Goal: Transaction & Acquisition: Book appointment/travel/reservation

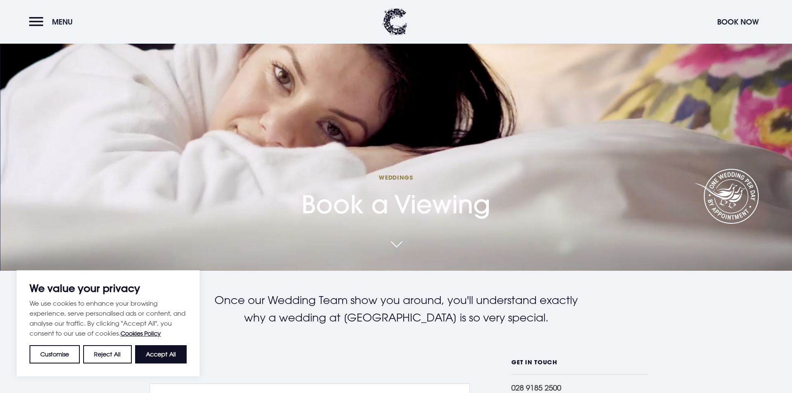
scroll to position [125, 0]
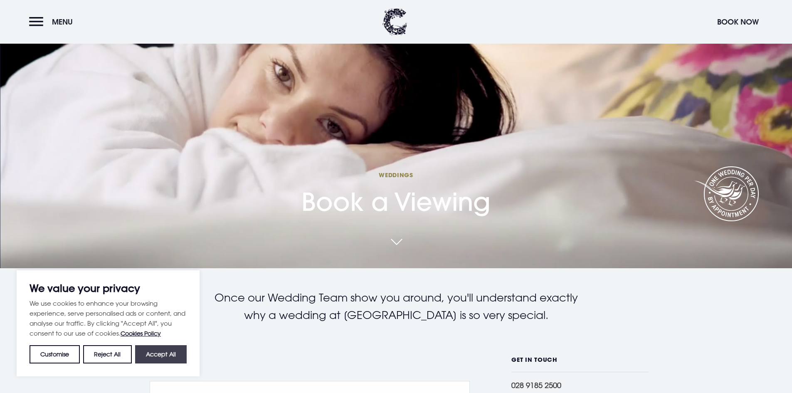
click at [167, 354] on button "Accept All" at bounding box center [161, 354] width 52 height 18
checkbox input "true"
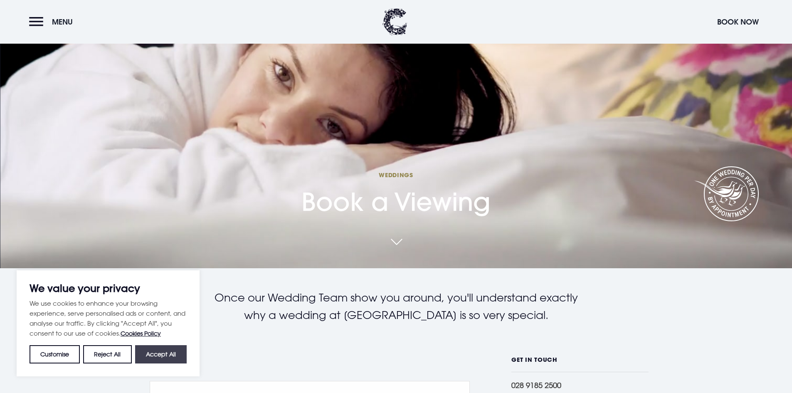
checkbox input "true"
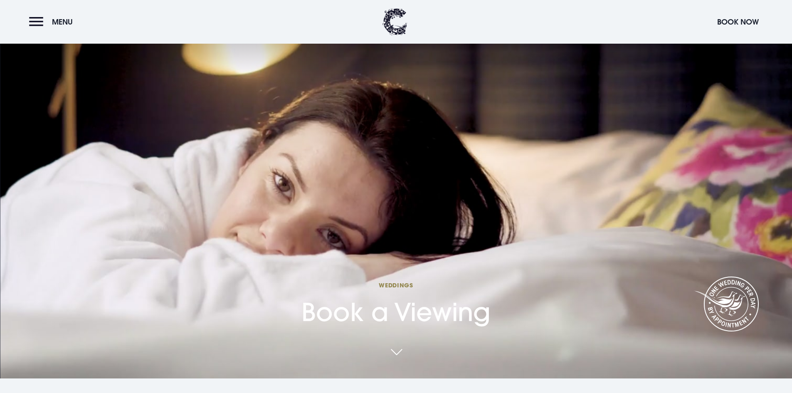
scroll to position [0, 0]
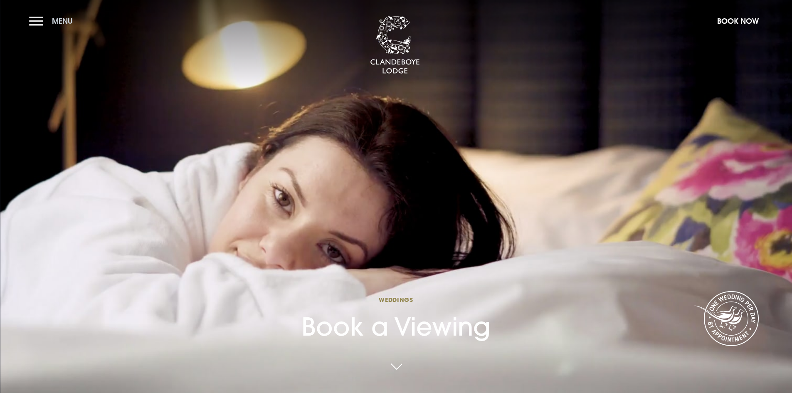
click at [37, 20] on button "Menu" at bounding box center [53, 21] width 48 height 18
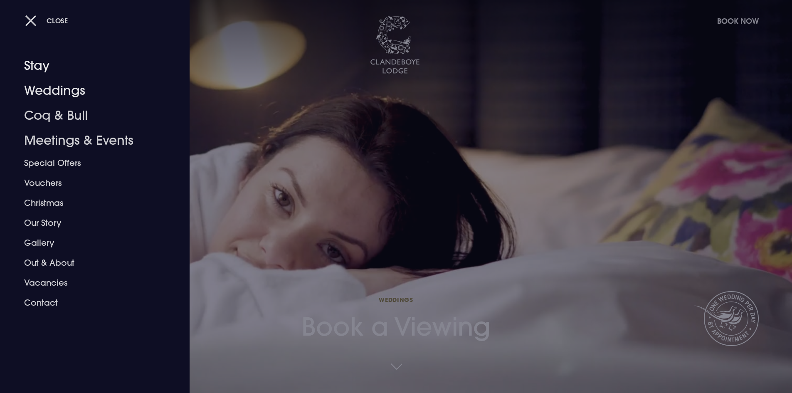
drag, startPoint x: 128, startPoint y: 62, endPoint x: 111, endPoint y: 48, distance: 22.2
click at [128, 62] on link "Stay" at bounding box center [89, 65] width 131 height 25
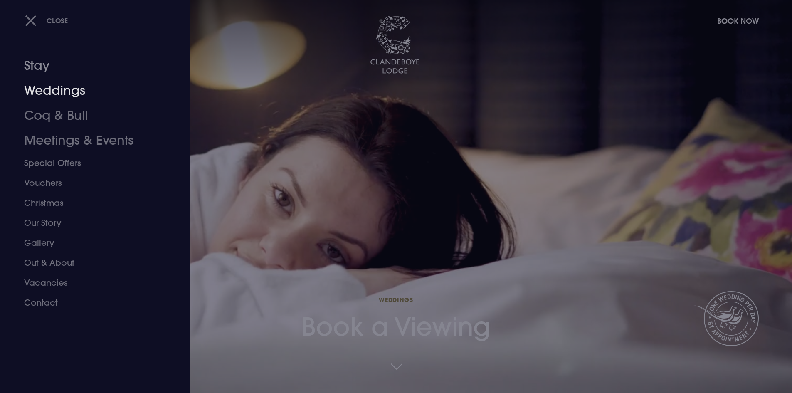
click at [38, 66] on link "Stay" at bounding box center [89, 65] width 131 height 25
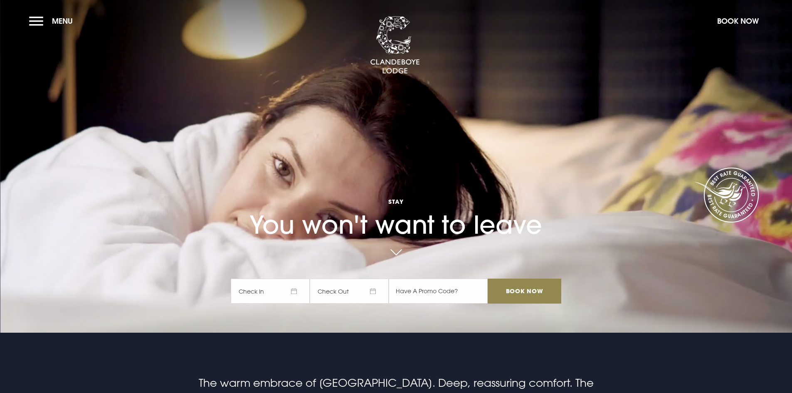
click at [297, 293] on span "Check In" at bounding box center [270, 291] width 79 height 25
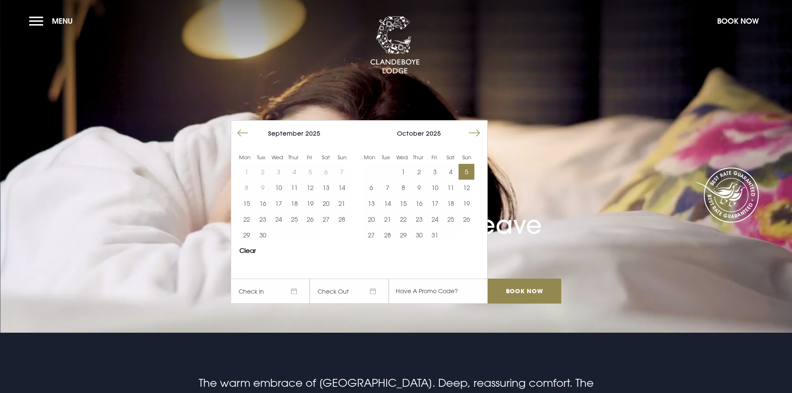
click at [465, 170] on button "5" at bounding box center [467, 172] width 16 height 16
click at [370, 185] on button "6" at bounding box center [371, 188] width 16 height 16
click at [519, 284] on input "Book Now" at bounding box center [524, 291] width 73 height 25
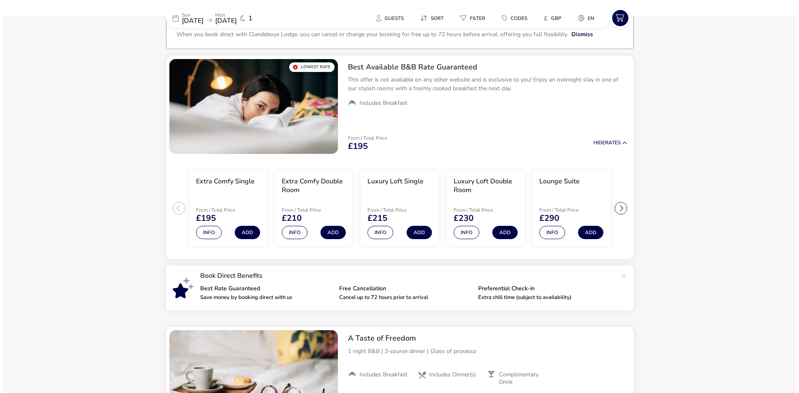
scroll to position [62, 0]
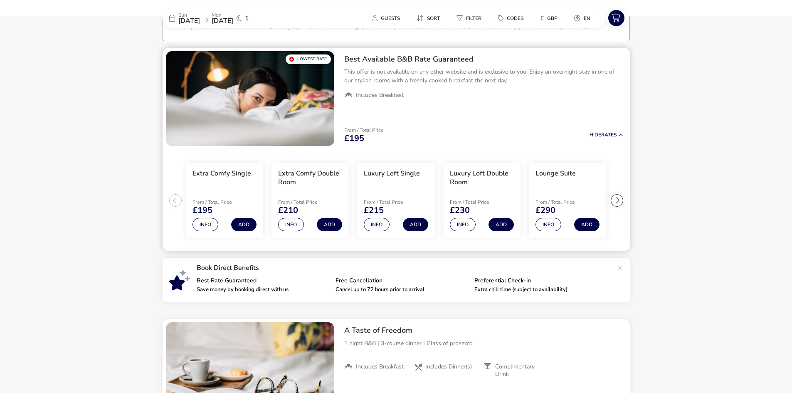
click at [613, 202] on div at bounding box center [617, 200] width 12 height 12
click at [554, 223] on button "Info" at bounding box center [549, 224] width 26 height 13
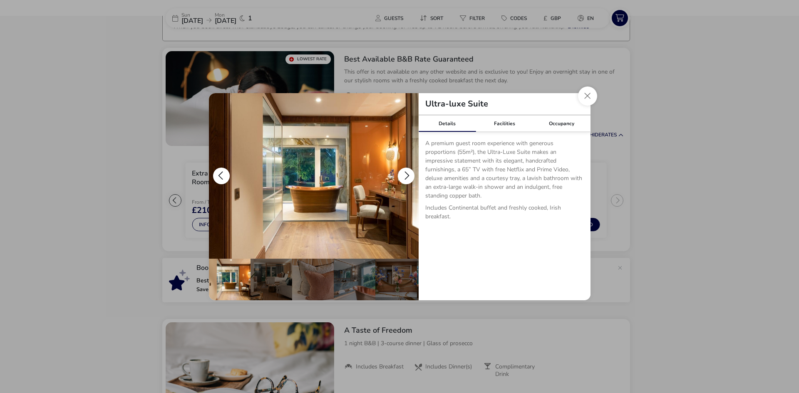
click at [410, 174] on button "details" at bounding box center [406, 176] width 17 height 17
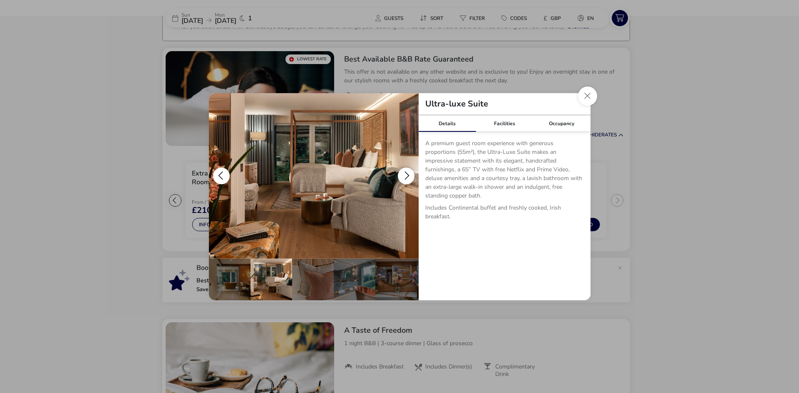
click at [410, 174] on button "details" at bounding box center [406, 176] width 17 height 17
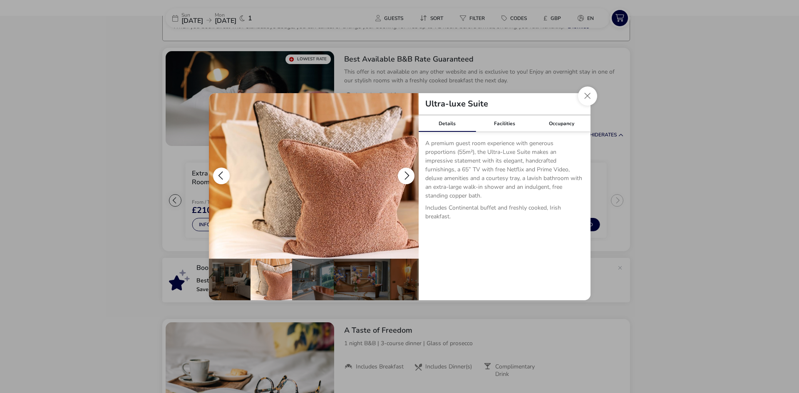
click at [410, 174] on button "details" at bounding box center [406, 176] width 17 height 17
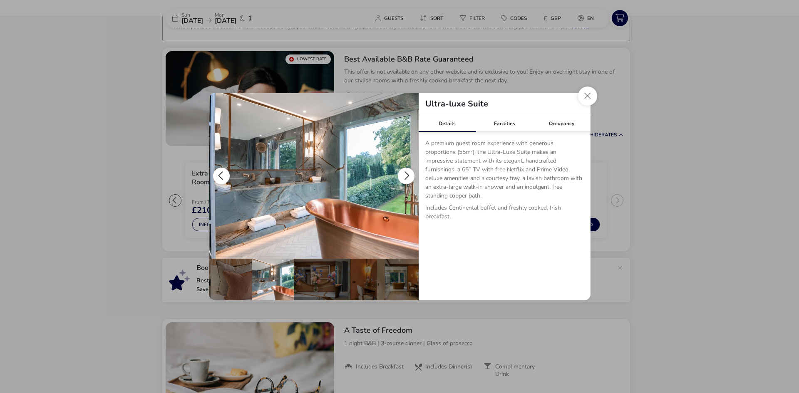
click at [410, 174] on button "details" at bounding box center [406, 176] width 17 height 17
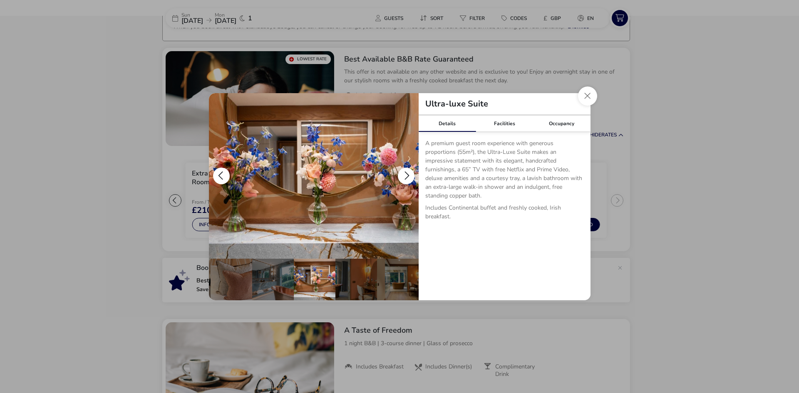
click at [410, 174] on button "details" at bounding box center [406, 176] width 17 height 17
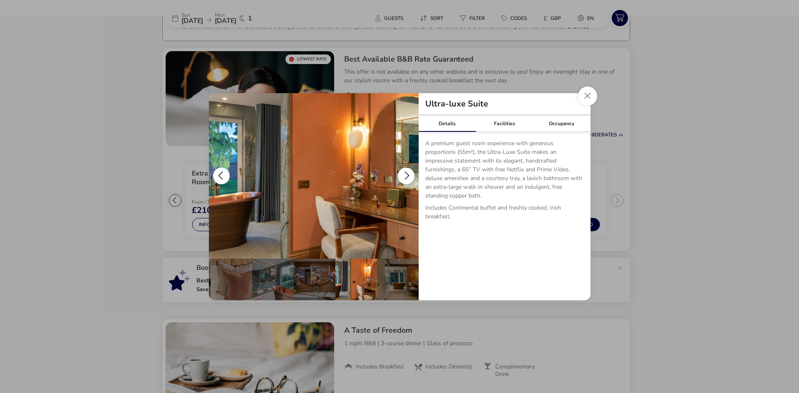
click at [410, 174] on button "details" at bounding box center [406, 176] width 17 height 17
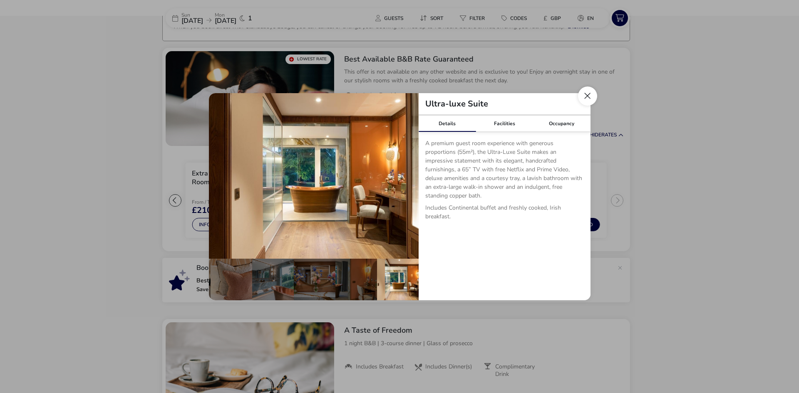
click at [584, 98] on button "Close dialog" at bounding box center [587, 96] width 19 height 19
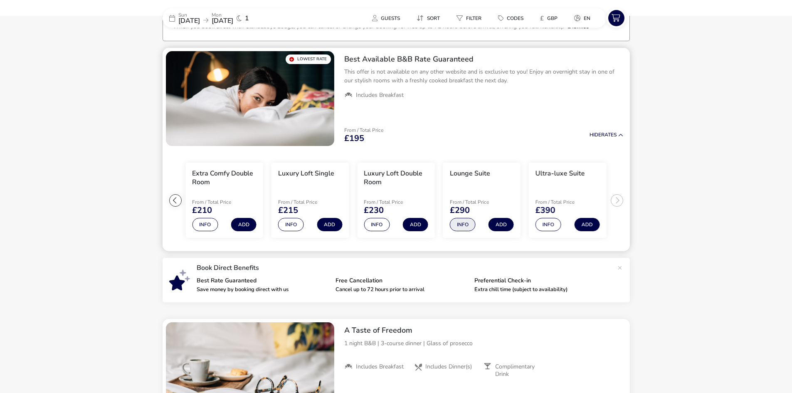
click at [466, 226] on button "Info" at bounding box center [463, 224] width 26 height 13
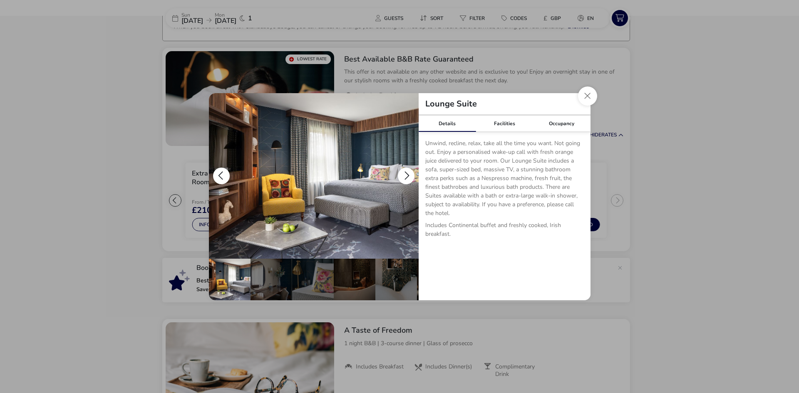
click at [405, 172] on button "details" at bounding box center [406, 176] width 17 height 17
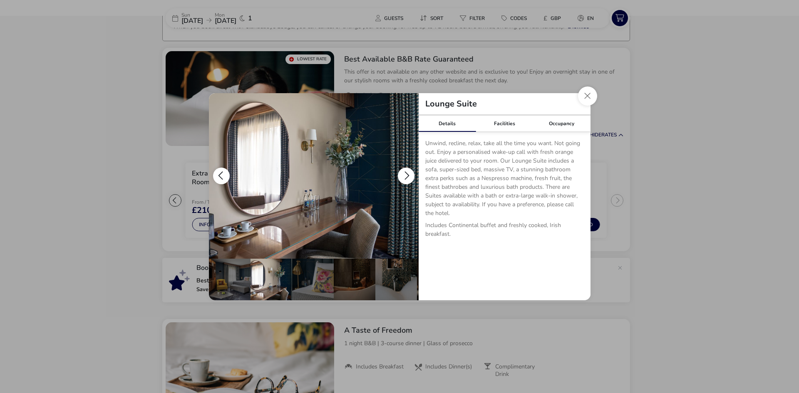
click at [405, 172] on button "details" at bounding box center [406, 176] width 17 height 17
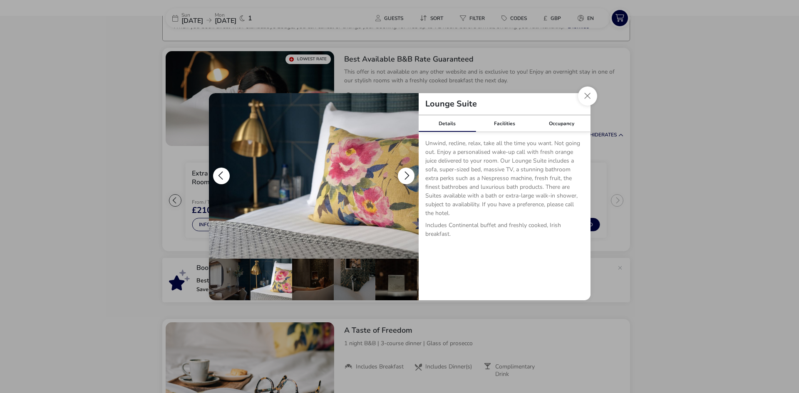
click at [405, 172] on button "details" at bounding box center [406, 176] width 17 height 17
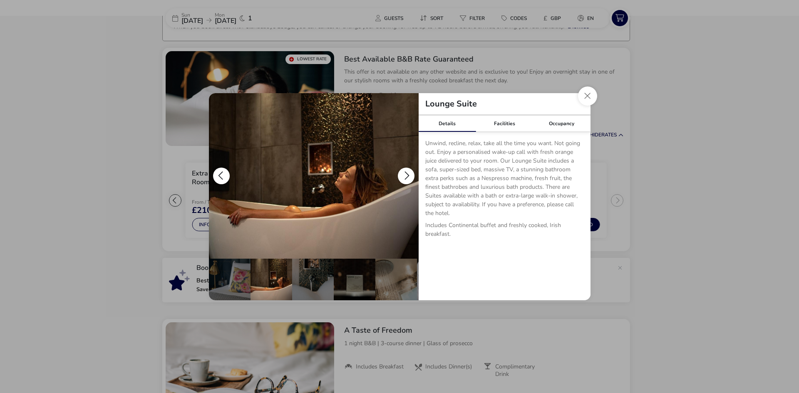
click at [405, 172] on button "details" at bounding box center [406, 176] width 17 height 17
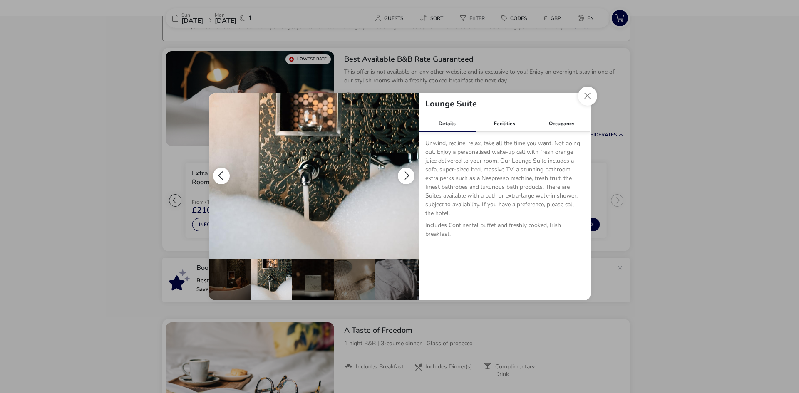
click at [405, 172] on button "details" at bounding box center [406, 176] width 17 height 17
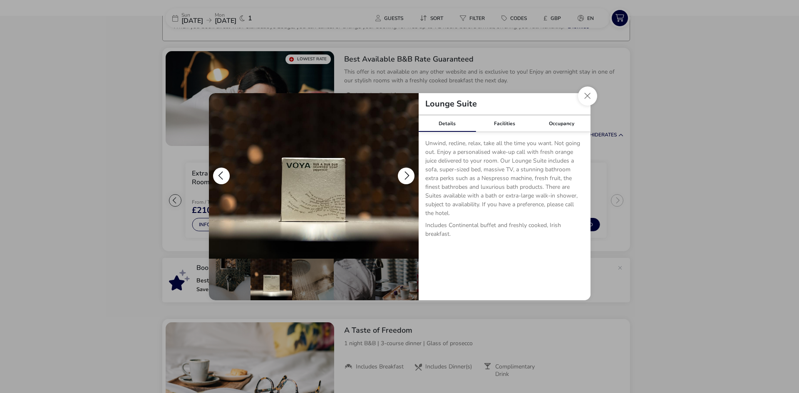
click at [405, 172] on button "details" at bounding box center [406, 176] width 17 height 17
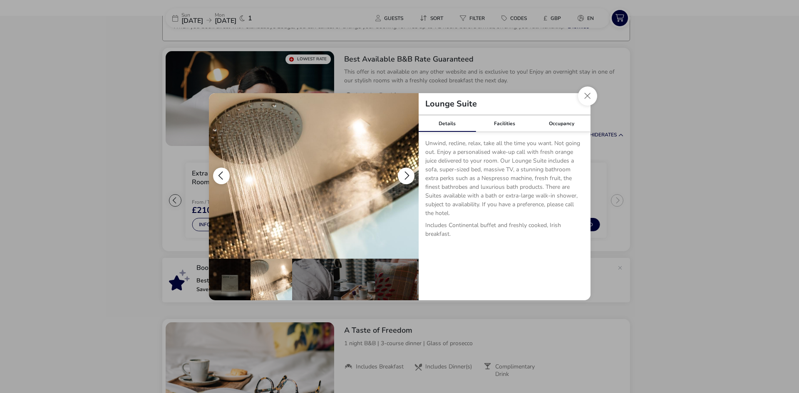
click at [405, 172] on button "details" at bounding box center [406, 176] width 17 height 17
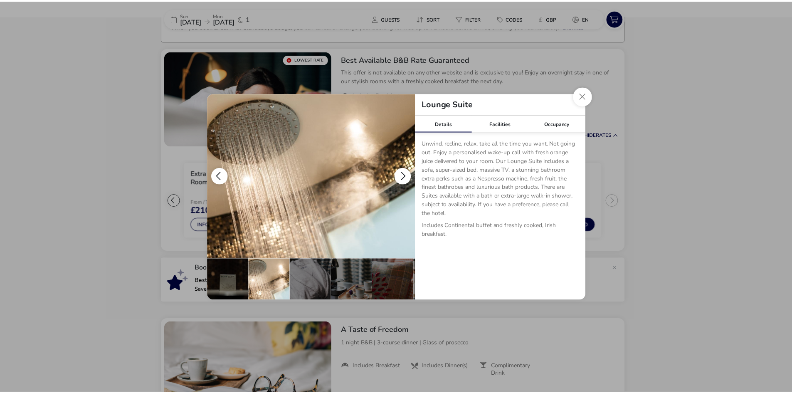
scroll to position [0, 248]
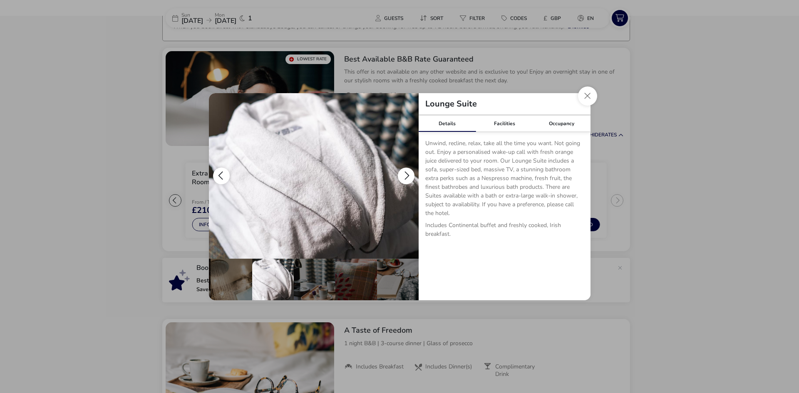
click at [405, 172] on button "details" at bounding box center [406, 176] width 17 height 17
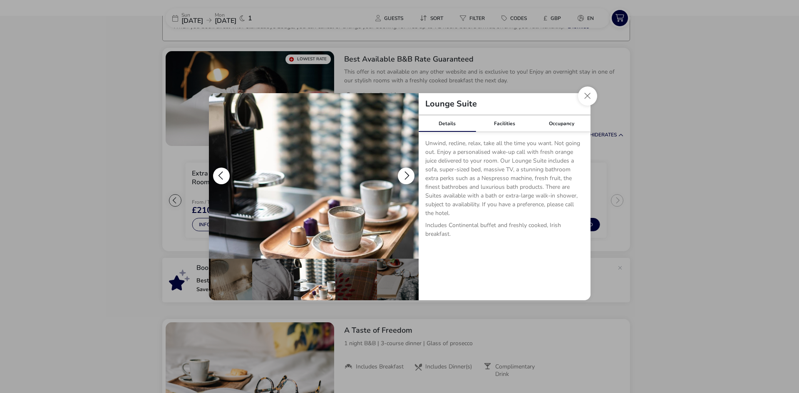
click at [405, 172] on button "details" at bounding box center [406, 176] width 17 height 17
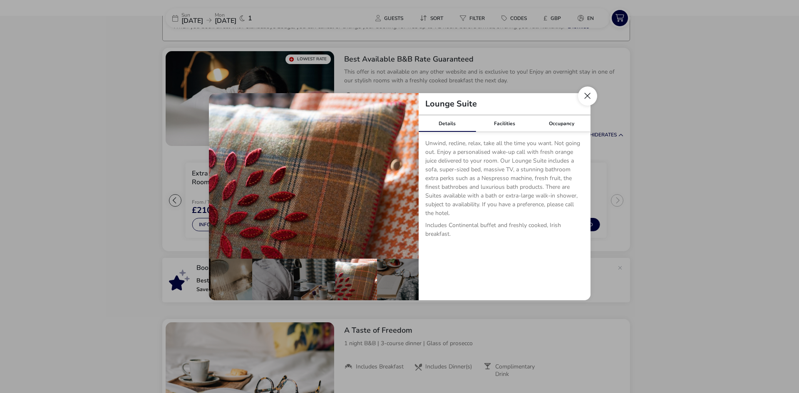
click at [592, 91] on button "Close dialog" at bounding box center [587, 96] width 19 height 19
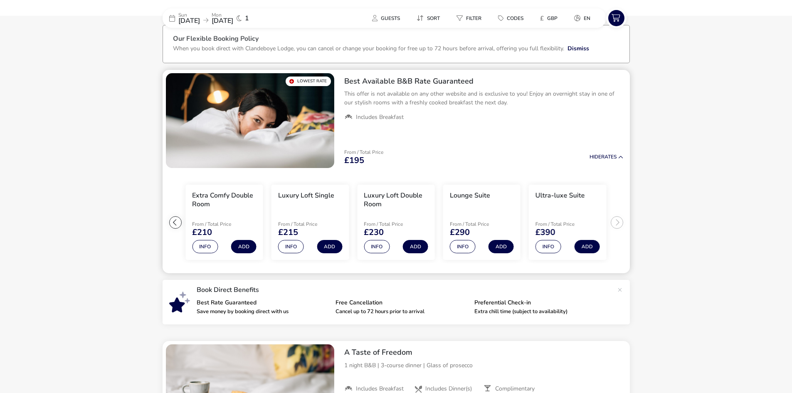
scroll to position [21, 0]
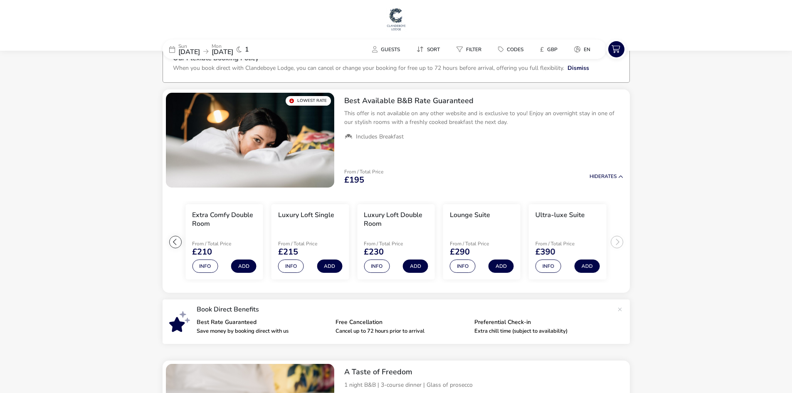
click at [233, 50] on span "06 Oct 2025" at bounding box center [223, 51] width 22 height 9
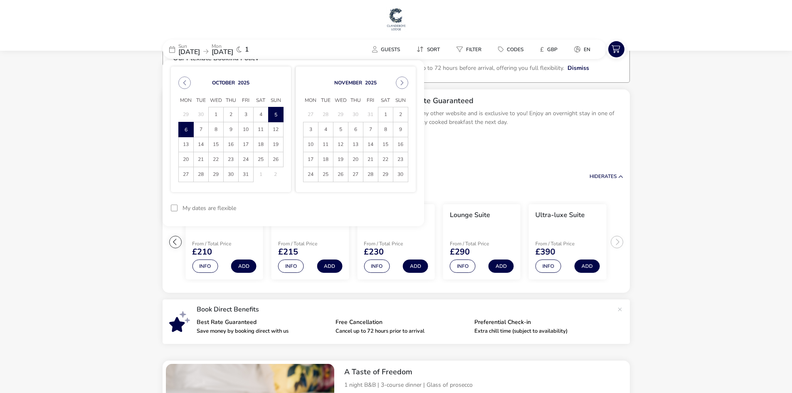
click at [175, 208] on div at bounding box center [174, 208] width 7 height 7
click at [404, 209] on button "Apply Dates" at bounding box center [390, 208] width 51 height 20
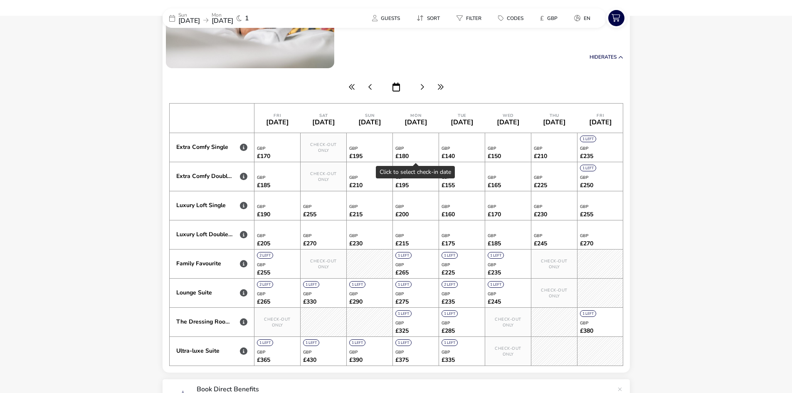
scroll to position [152, 0]
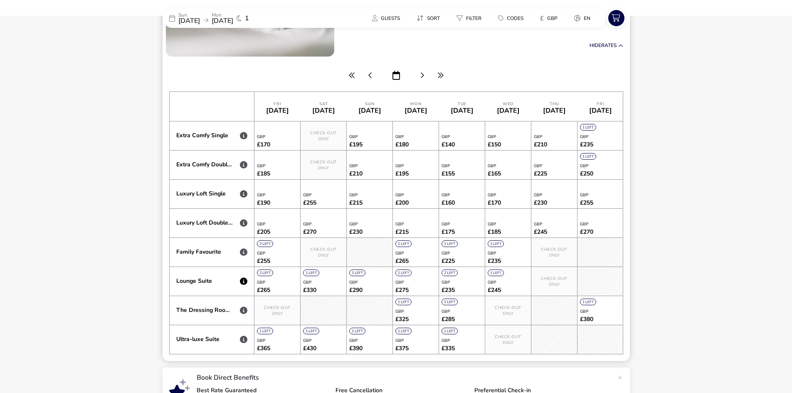
click at [245, 282] on icon at bounding box center [243, 280] width 7 height 7
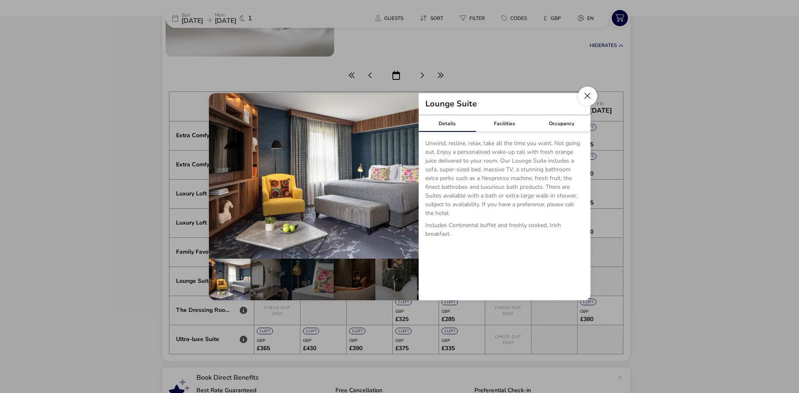
click at [585, 94] on button "Close dialog" at bounding box center [587, 96] width 19 height 19
